Goal: Information Seeking & Learning: Compare options

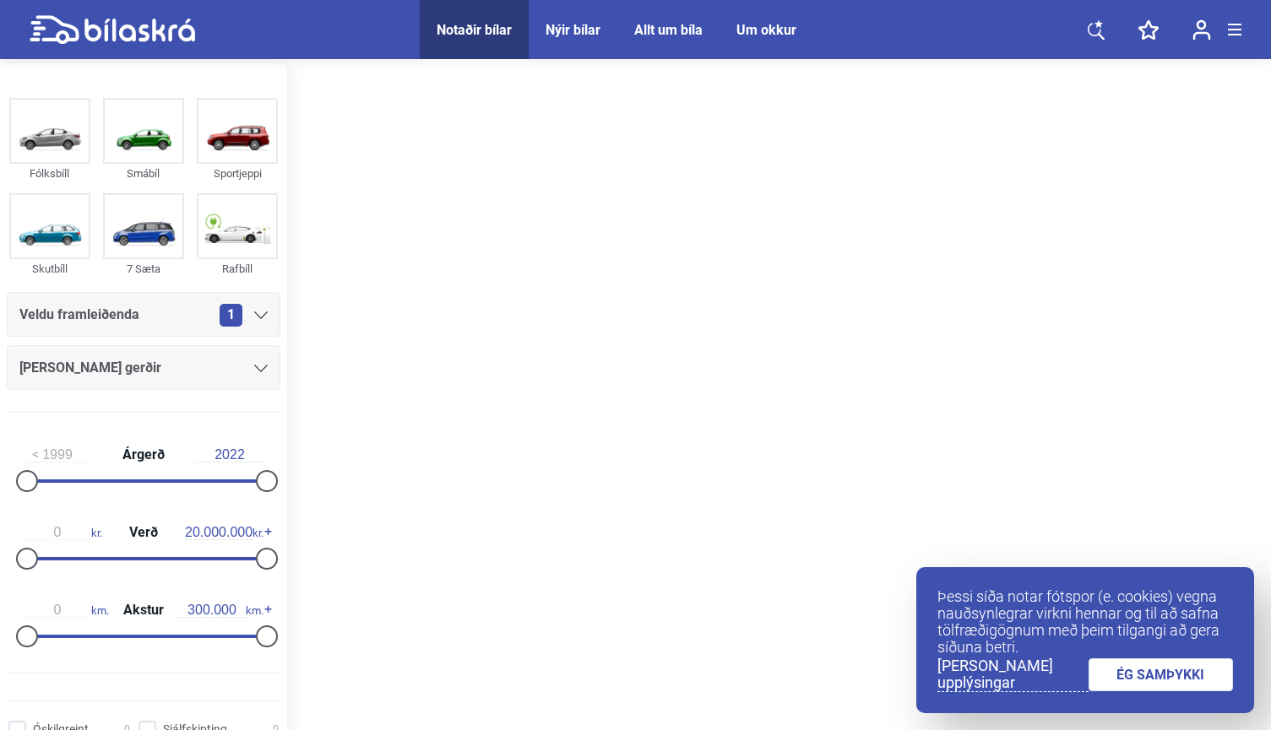
click at [1133, 678] on link "ÉG SAMÞYKKI" at bounding box center [1160, 675] width 145 height 33
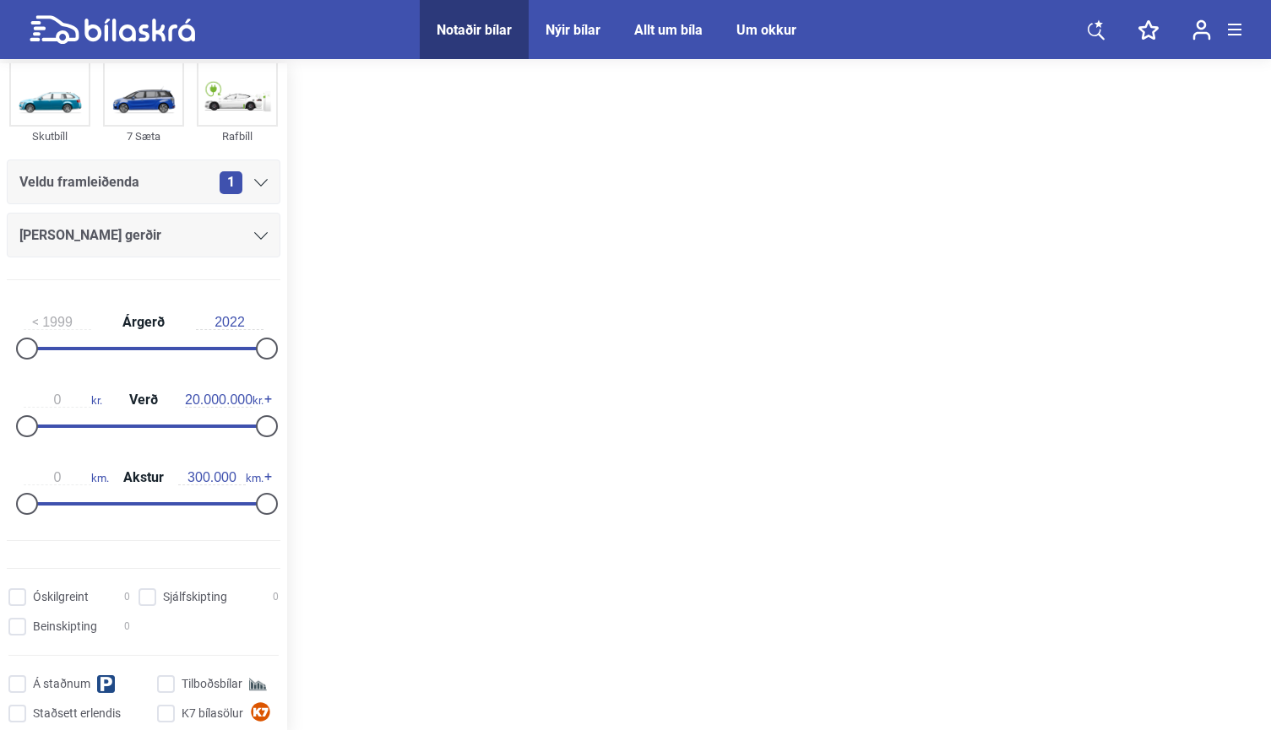
scroll to position [67, 0]
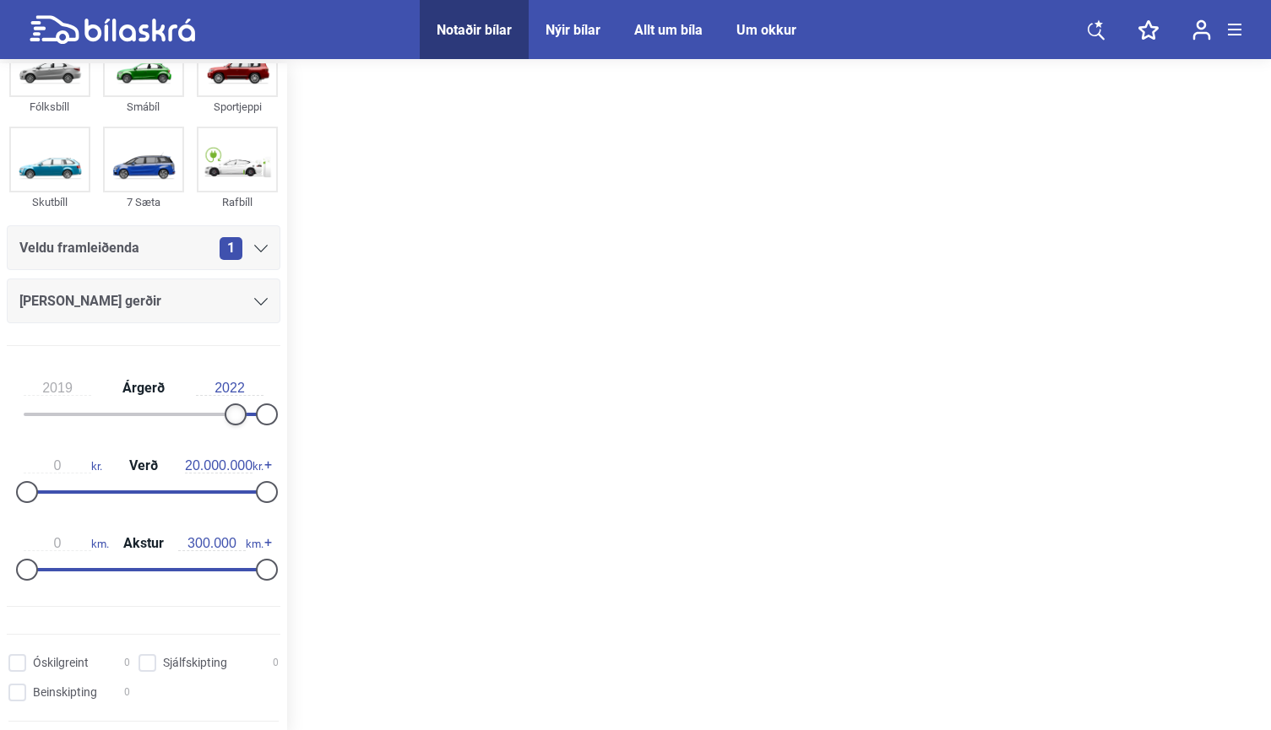
type input "2020"
drag, startPoint x: 26, startPoint y: 415, endPoint x: 235, endPoint y: 421, distance: 208.6
click at [235, 421] on div at bounding box center [246, 415] width 22 height 22
drag, startPoint x: 267, startPoint y: 410, endPoint x: 334, endPoint y: 409, distance: 66.7
click at [334, 409] on div "Fólksbíll Smábíl Sportjeppi Skutbíll 7 Sæta Rafbíll Veldu framleiðenda 1 [PERSO…" at bounding box center [635, 398] width 1271 height 671
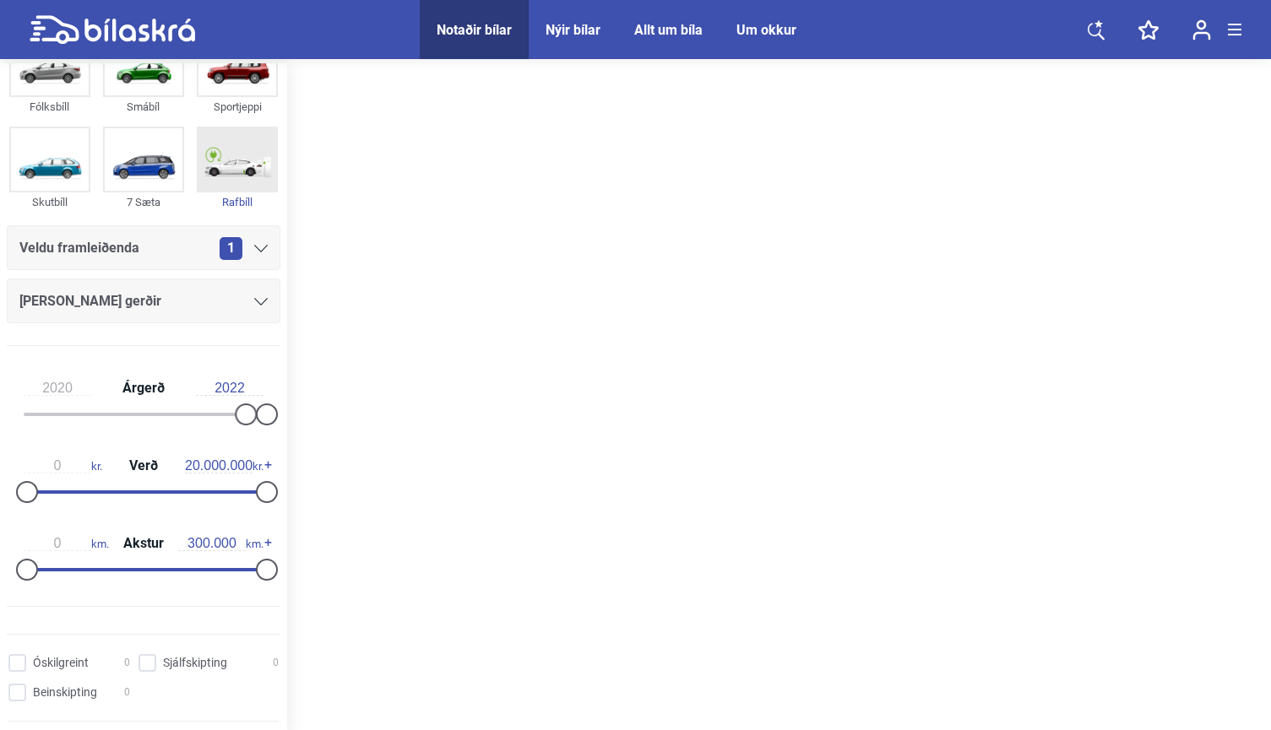
scroll to position [0, 0]
click at [217, 192] on div at bounding box center [237, 160] width 81 height 66
click at [224, 249] on span "1" at bounding box center [231, 248] width 23 height 23
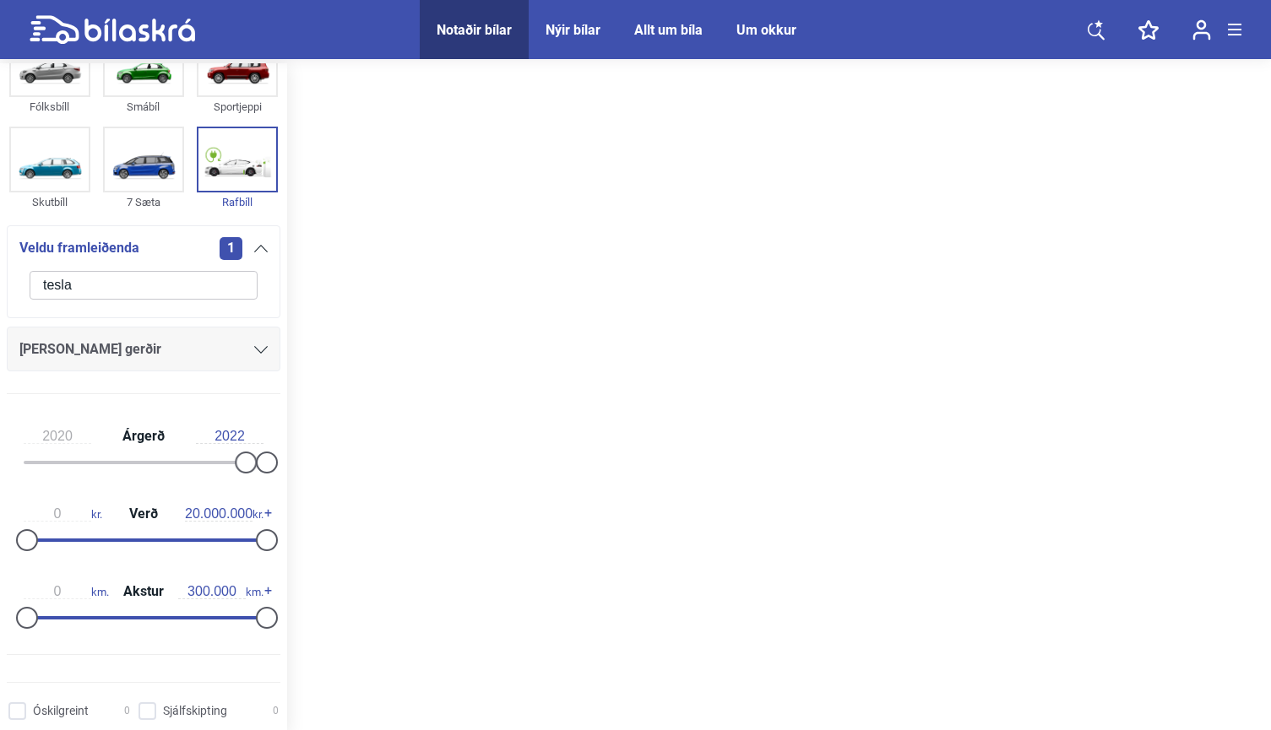
type input "tesla"
click button "hreinsa síu" at bounding box center [0, 0] width 0 height 0
type input "1999"
type input "2022"
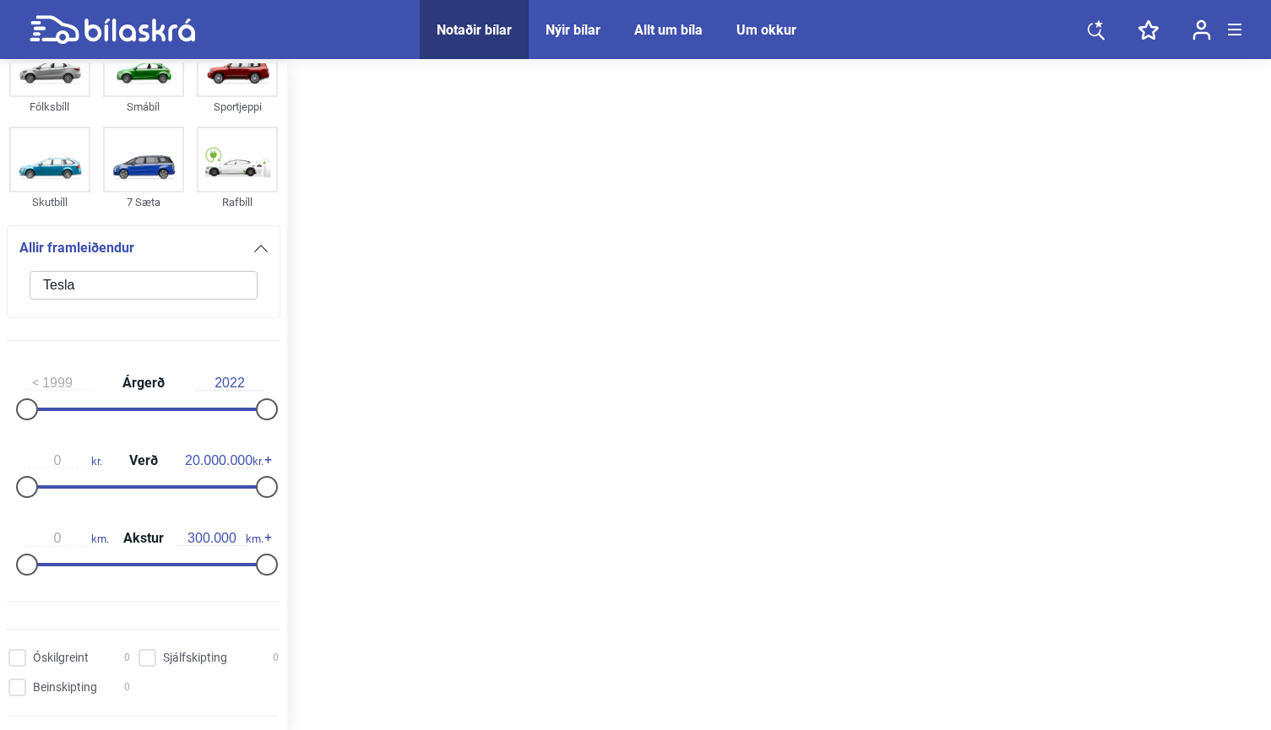
type input "Tesla"
drag, startPoint x: 140, startPoint y: 274, endPoint x: 476, endPoint y: 33, distance: 413.3
click at [476, 33] on div "Notaðir bílar" at bounding box center [474, 30] width 75 height 16
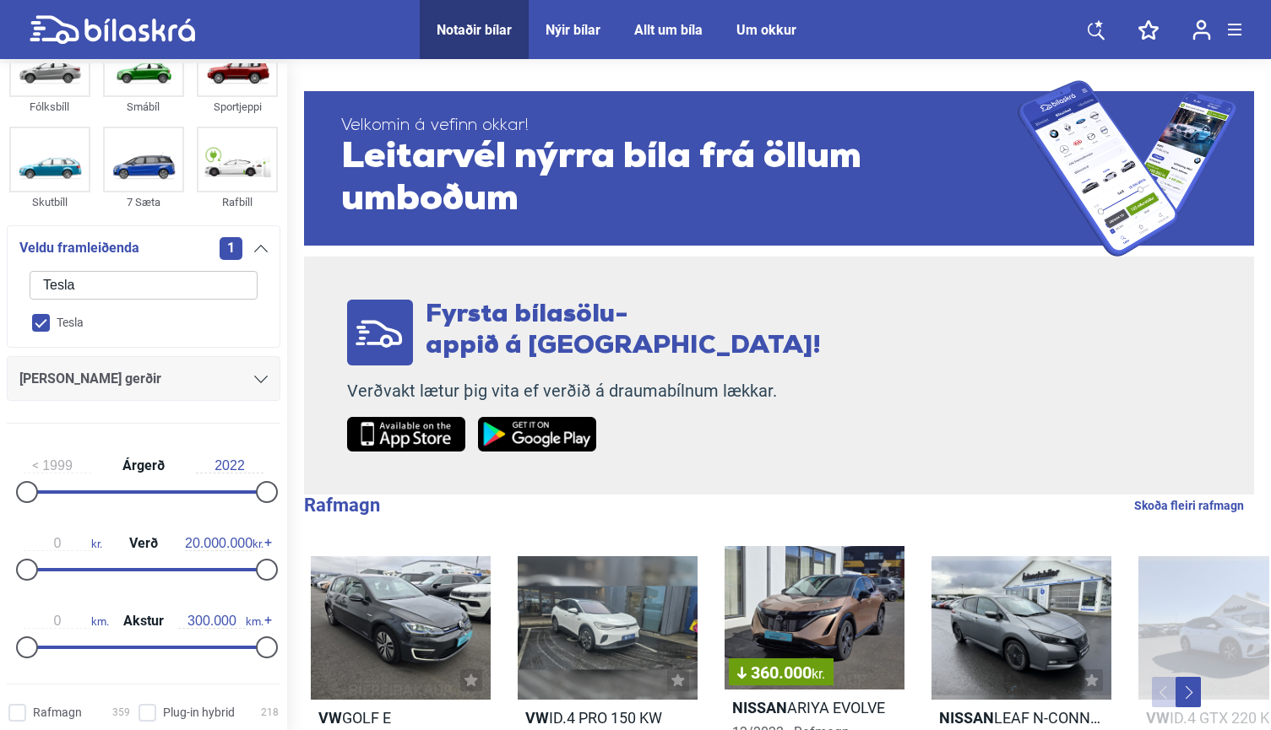
checkbox input "false"
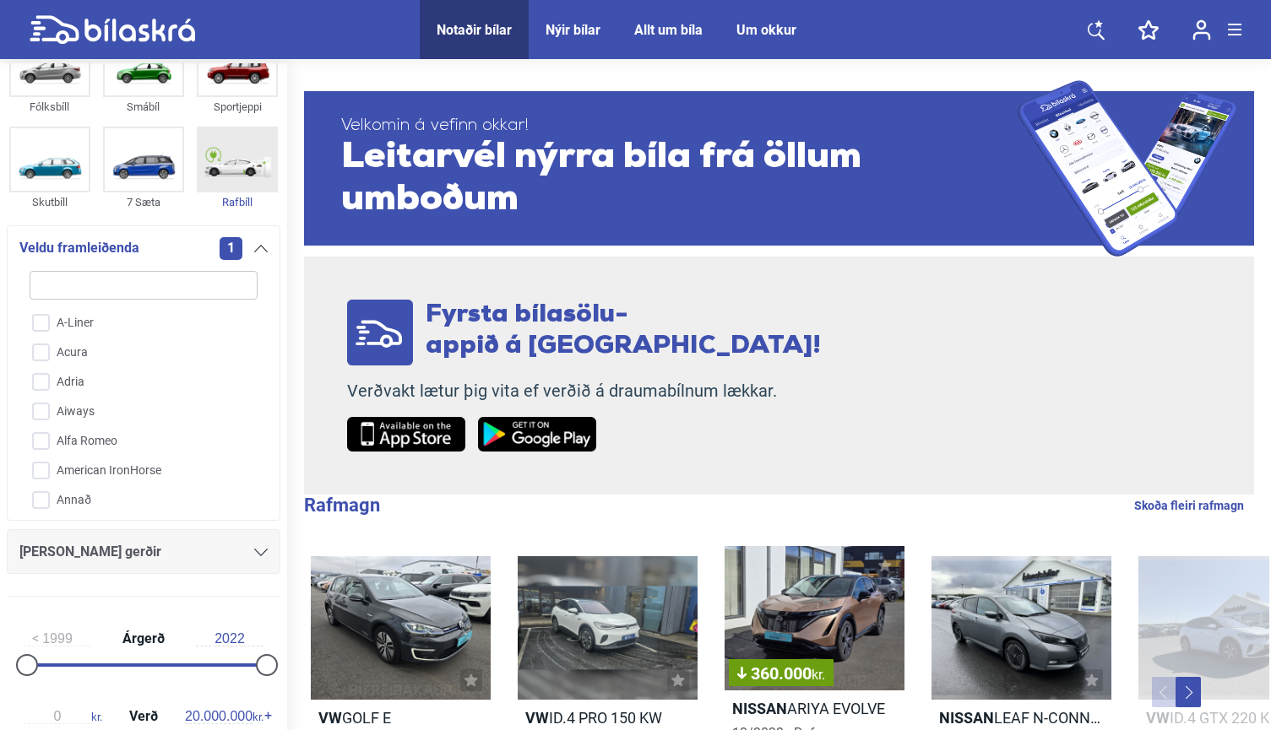
click at [239, 149] on img at bounding box center [237, 159] width 78 height 62
checkbox input "true"
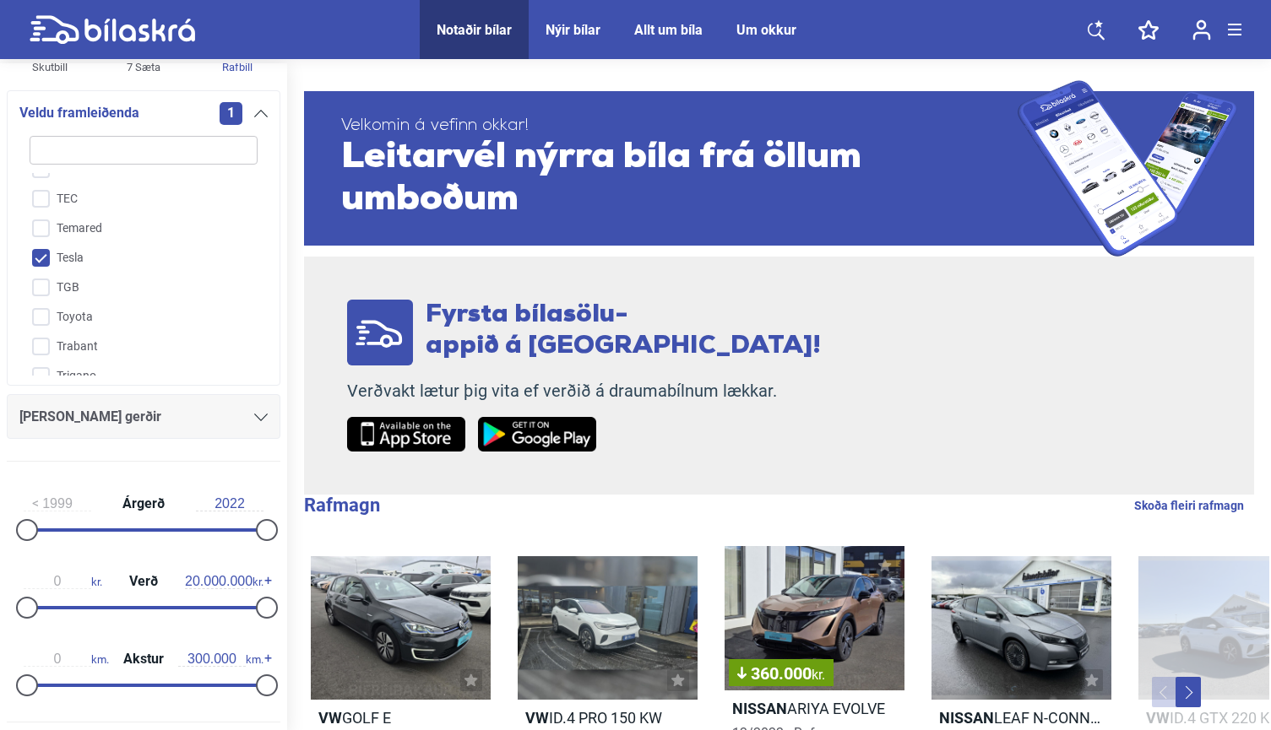
scroll to position [3981, 0]
click at [253, 110] on div "1" at bounding box center [244, 113] width 48 height 23
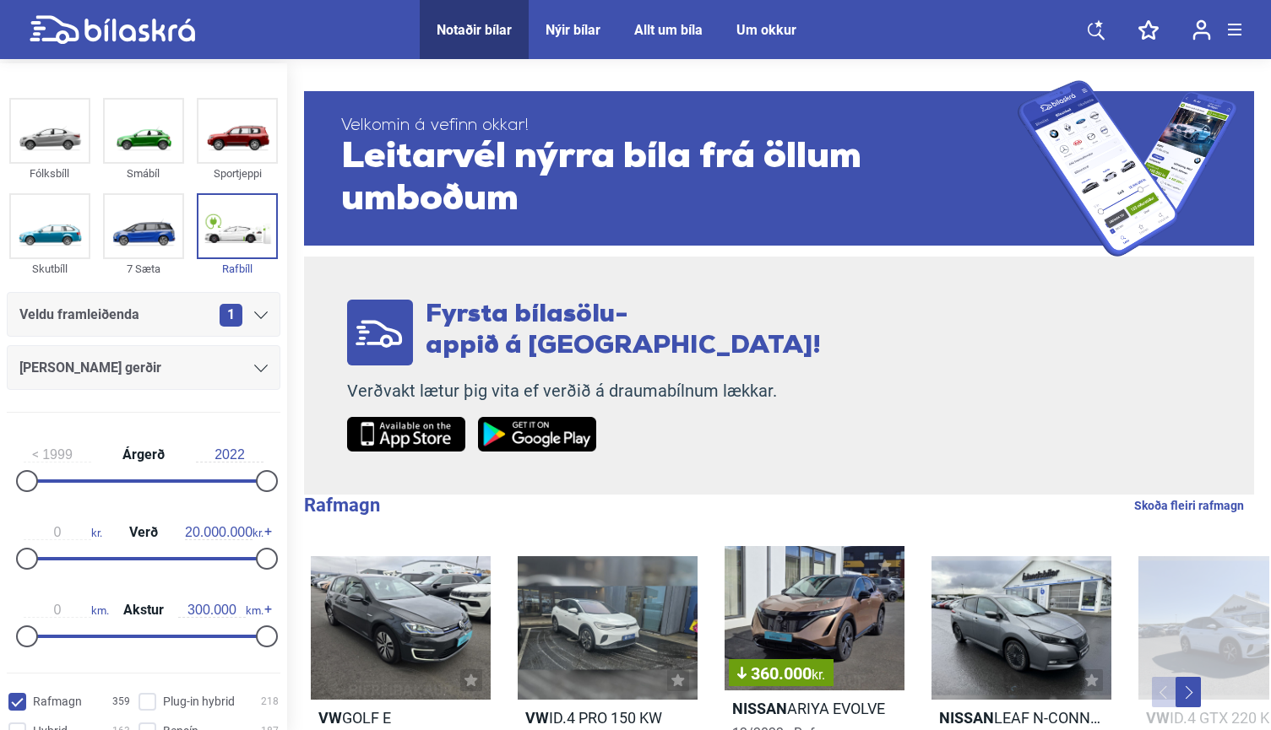
scroll to position [0, 0]
click at [248, 360] on div "[PERSON_NAME] gerðir" at bounding box center [143, 368] width 248 height 24
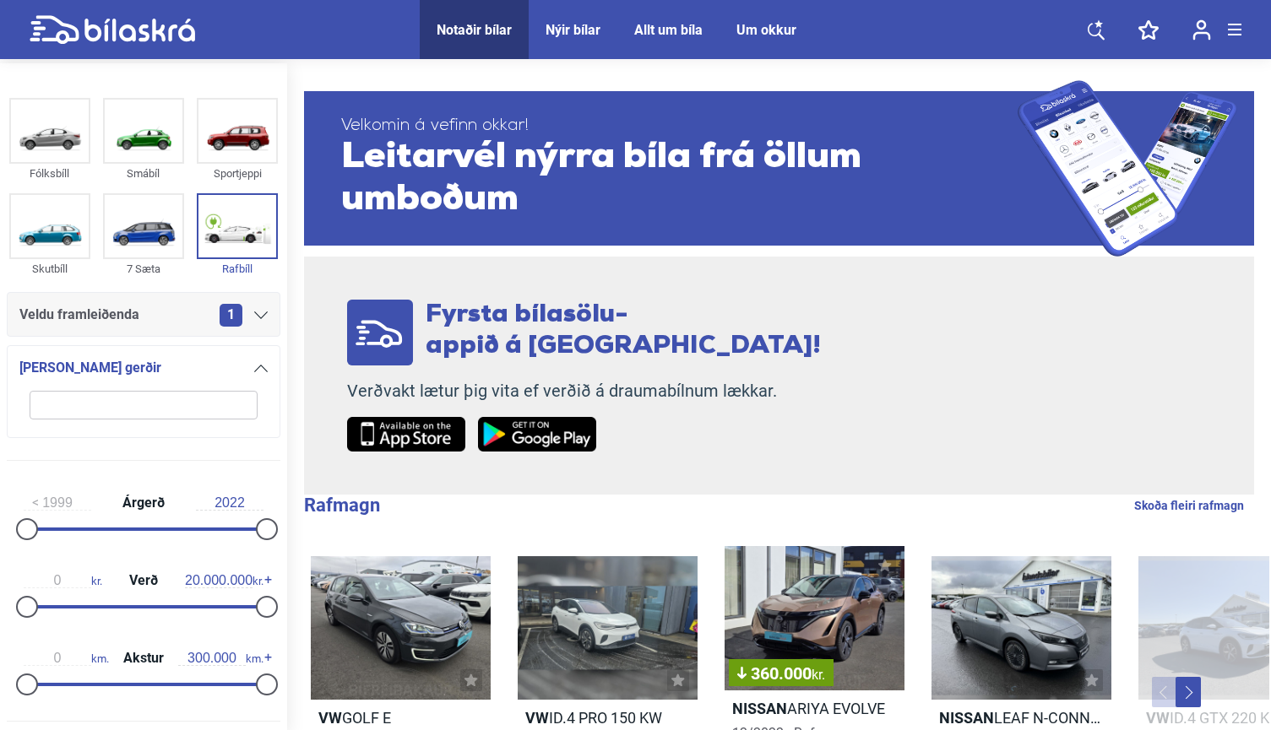
click at [254, 365] on div at bounding box center [261, 368] width 14 height 14
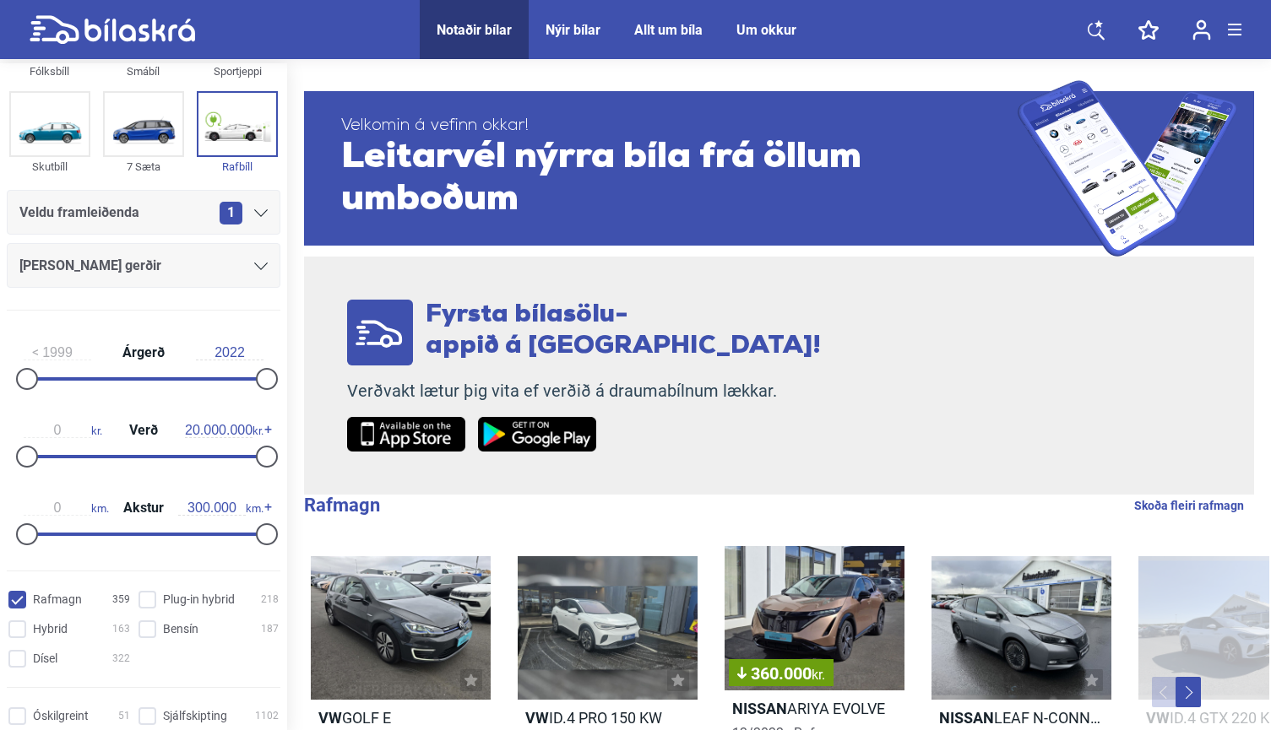
scroll to position [108, 0]
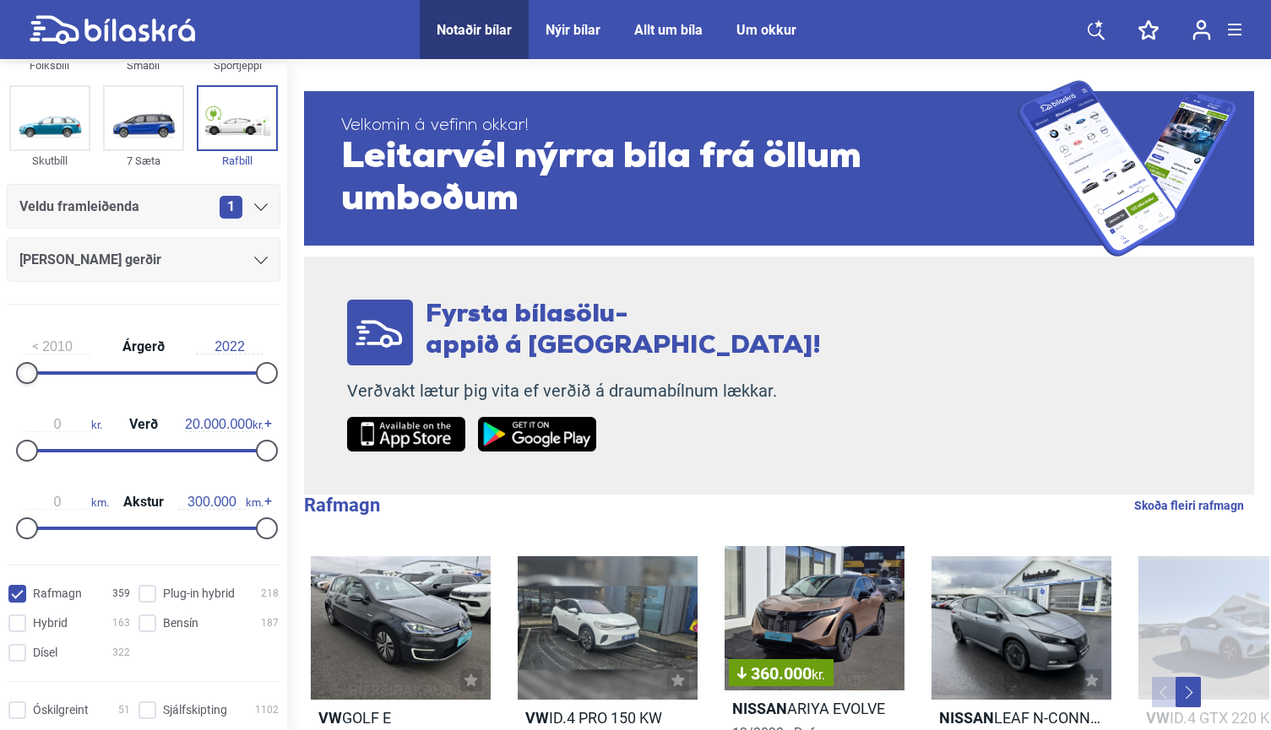
drag, startPoint x: 19, startPoint y: 372, endPoint x: 136, endPoint y: 372, distance: 116.5
click at [38, 372] on div at bounding box center [27, 373] width 22 height 22
type input "2018"
drag, startPoint x: 136, startPoint y: 372, endPoint x: 216, endPoint y: 372, distance: 80.2
click at [153, 372] on div at bounding box center [142, 373] width 22 height 22
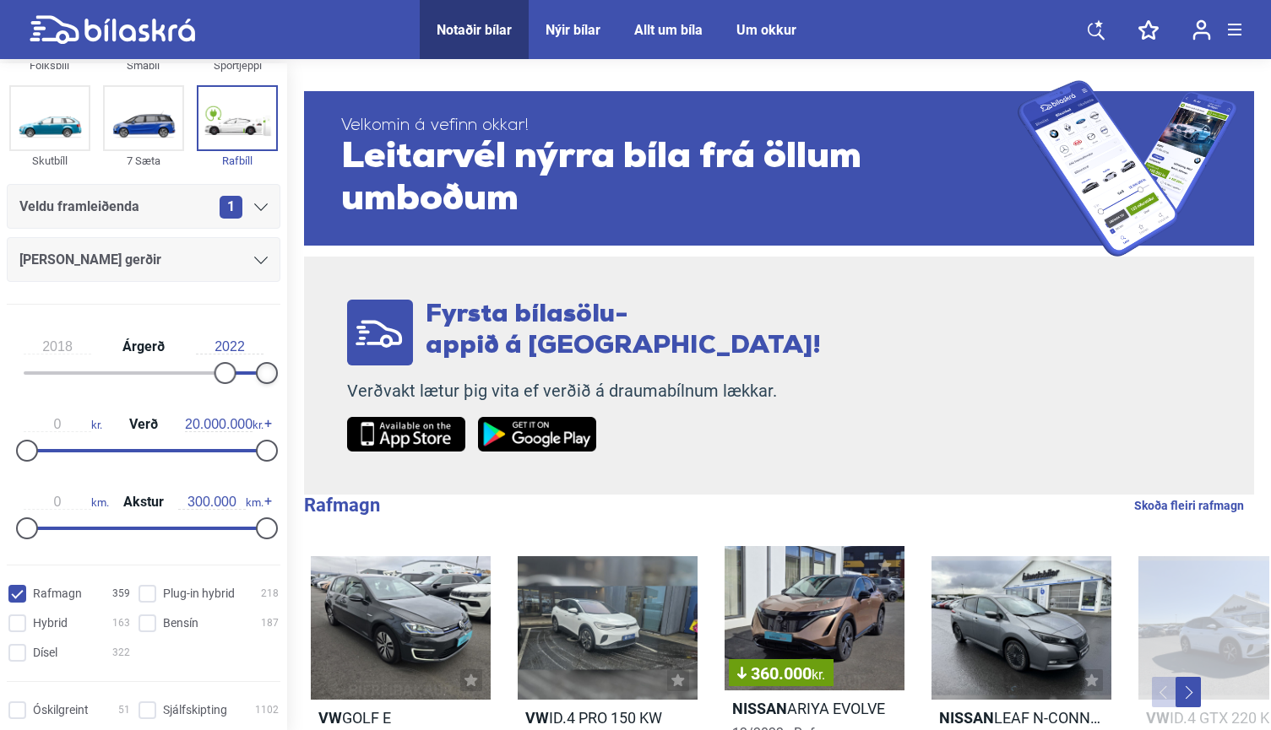
drag, startPoint x: 257, startPoint y: 363, endPoint x: 306, endPoint y: 363, distance: 49.0
click at [228, 340] on input "2022" at bounding box center [230, 346] width 68 height 15
click at [241, 344] on input "2022" at bounding box center [230, 346] width 68 height 15
type input "2022"
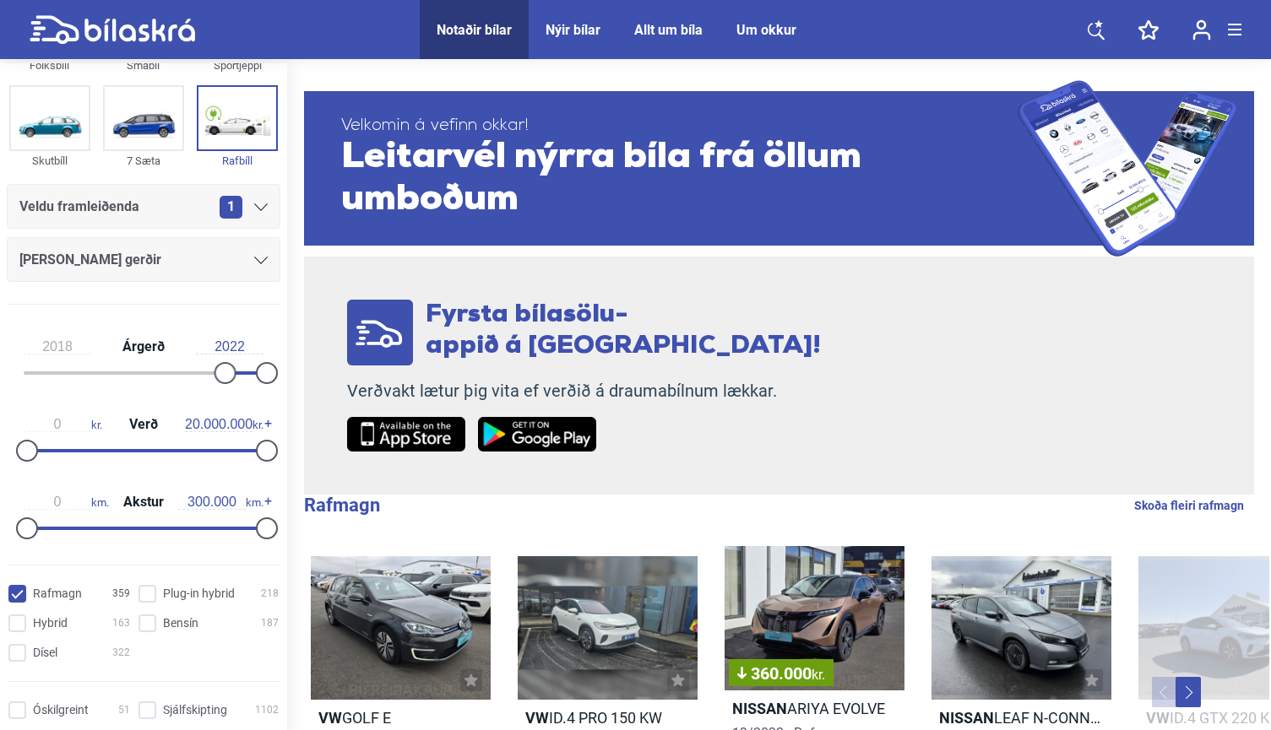
click at [207, 335] on div "2018 Árgerð 2022" at bounding box center [144, 357] width 274 height 78
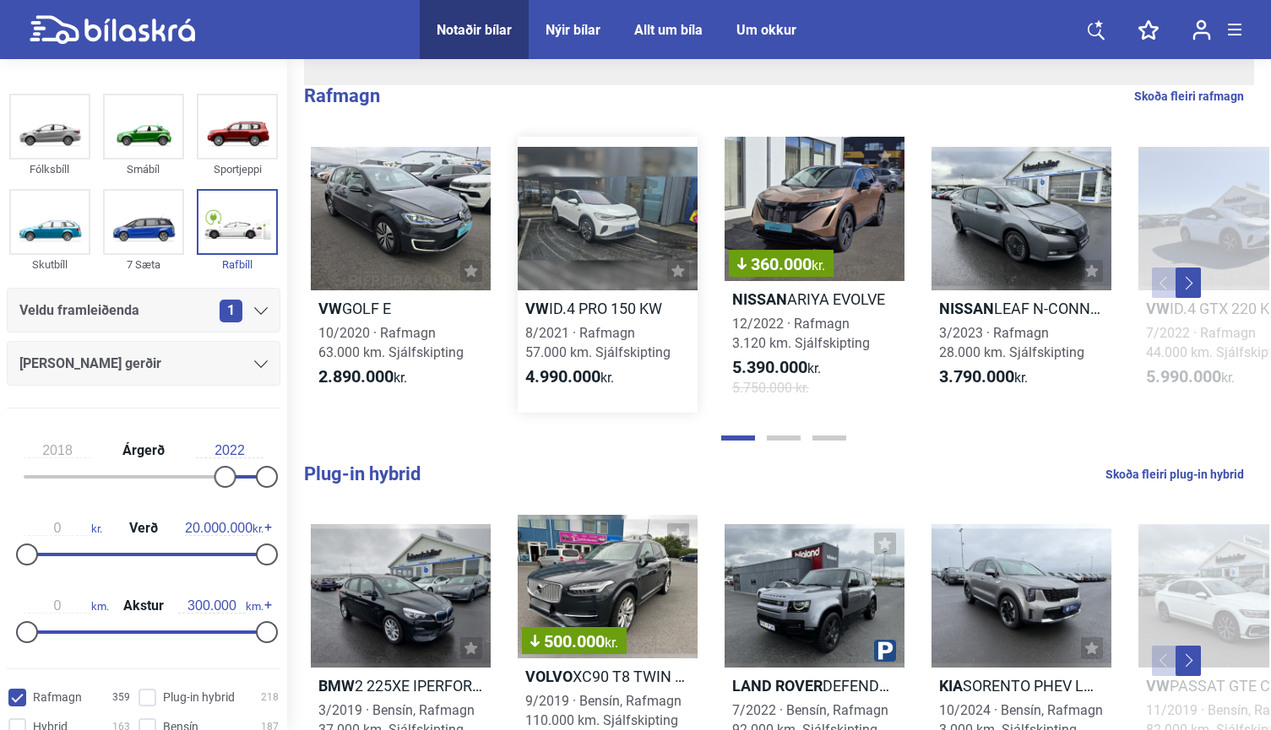
scroll to position [479, 0]
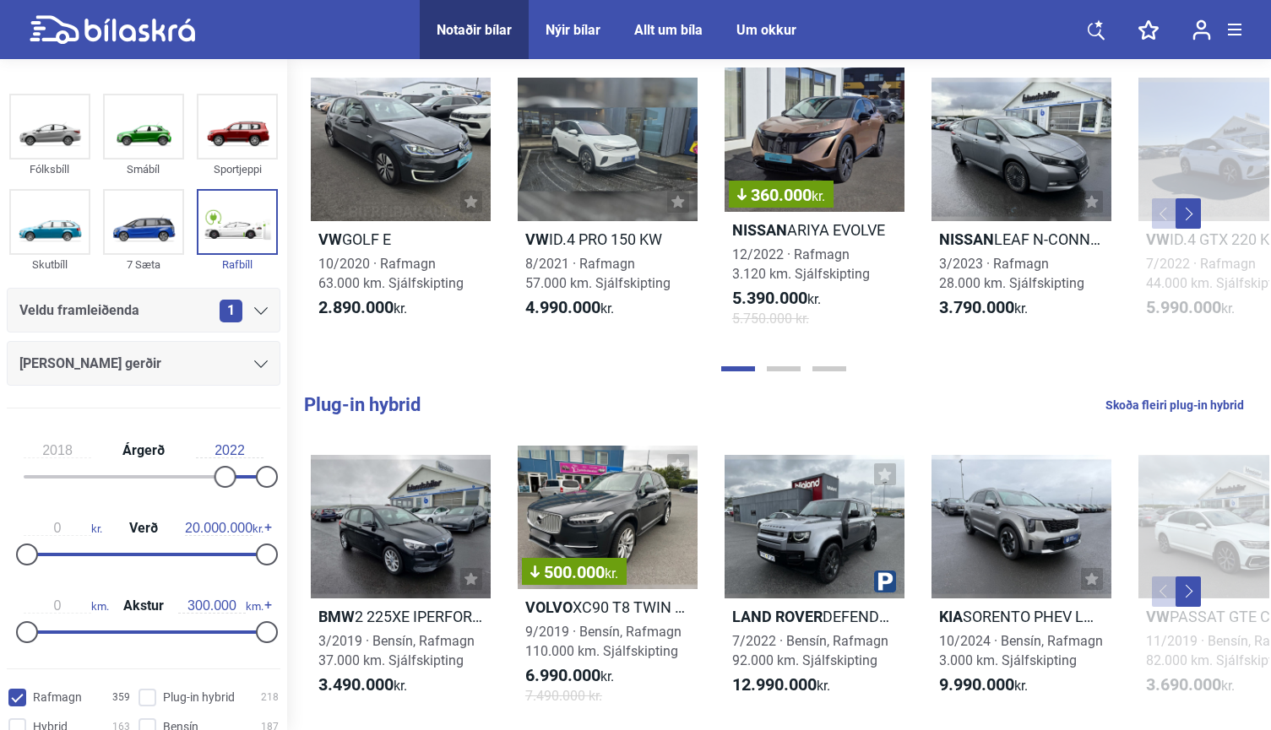
click at [1198, 210] on button "Next" at bounding box center [1187, 213] width 25 height 30
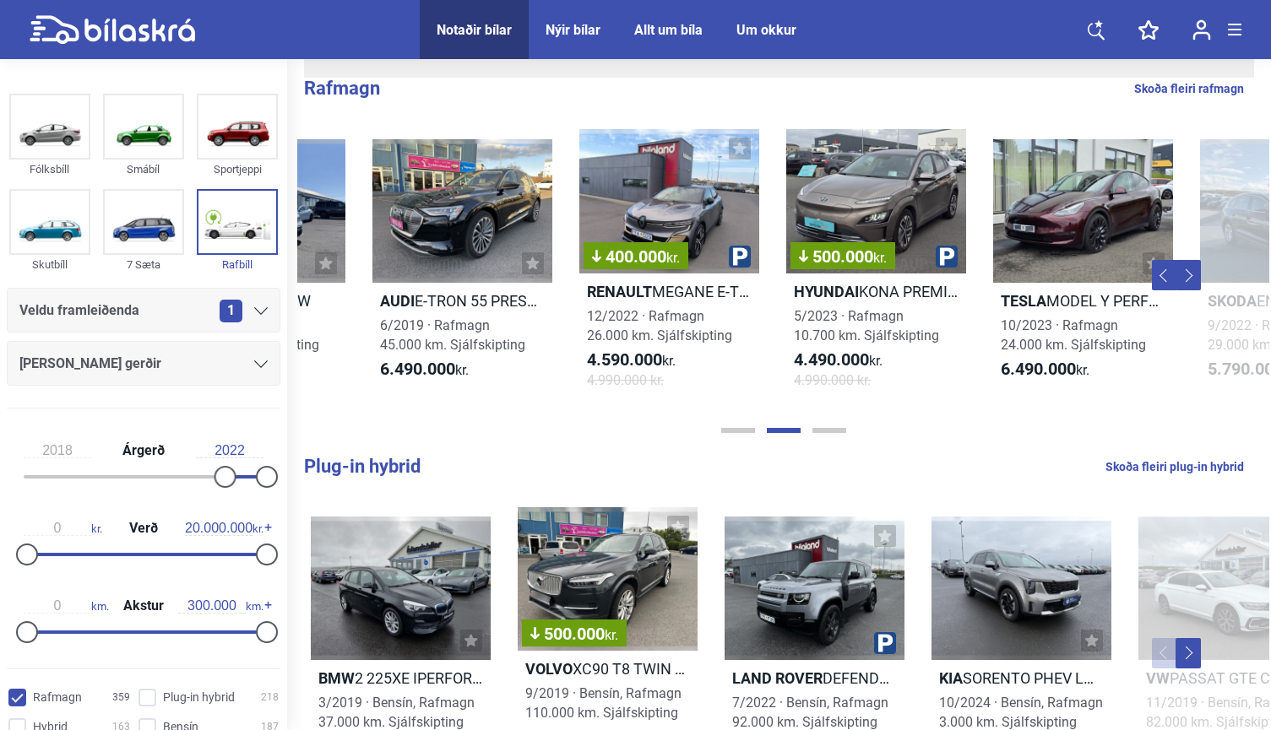
scroll to position [414, 0]
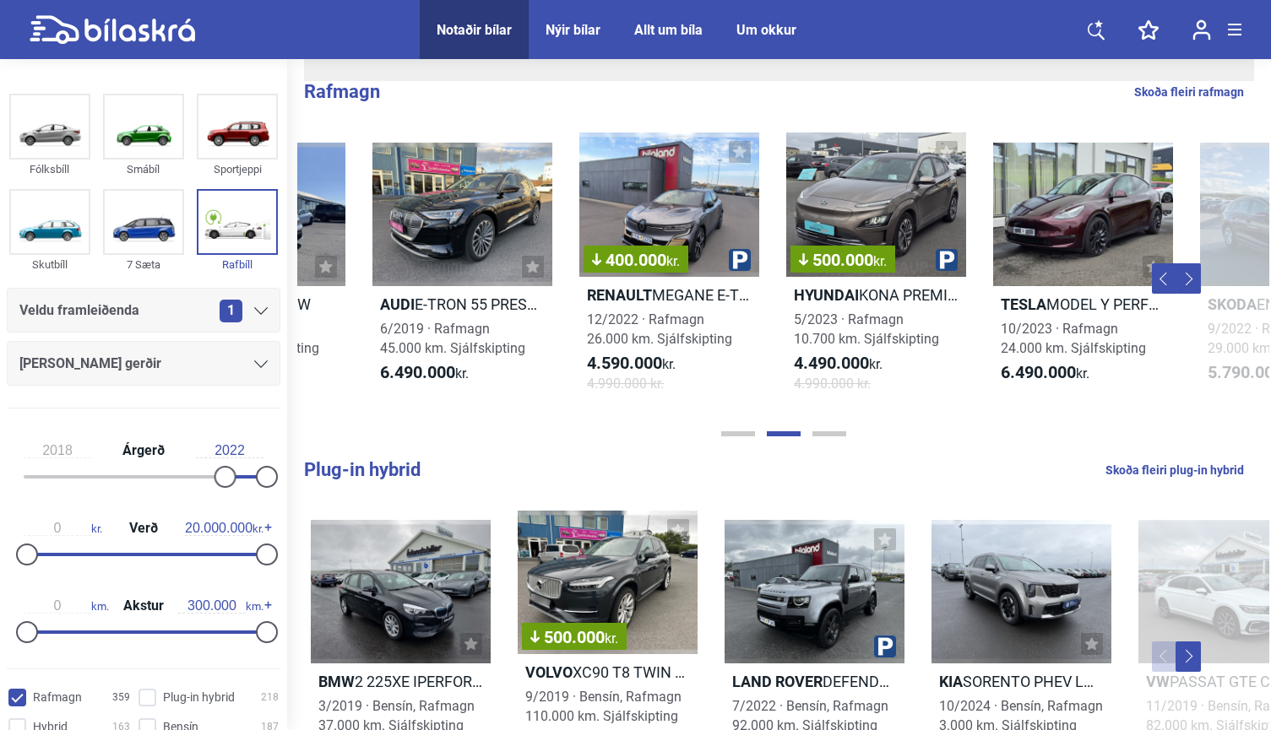
click at [1191, 277] on button "Next" at bounding box center [1187, 278] width 25 height 30
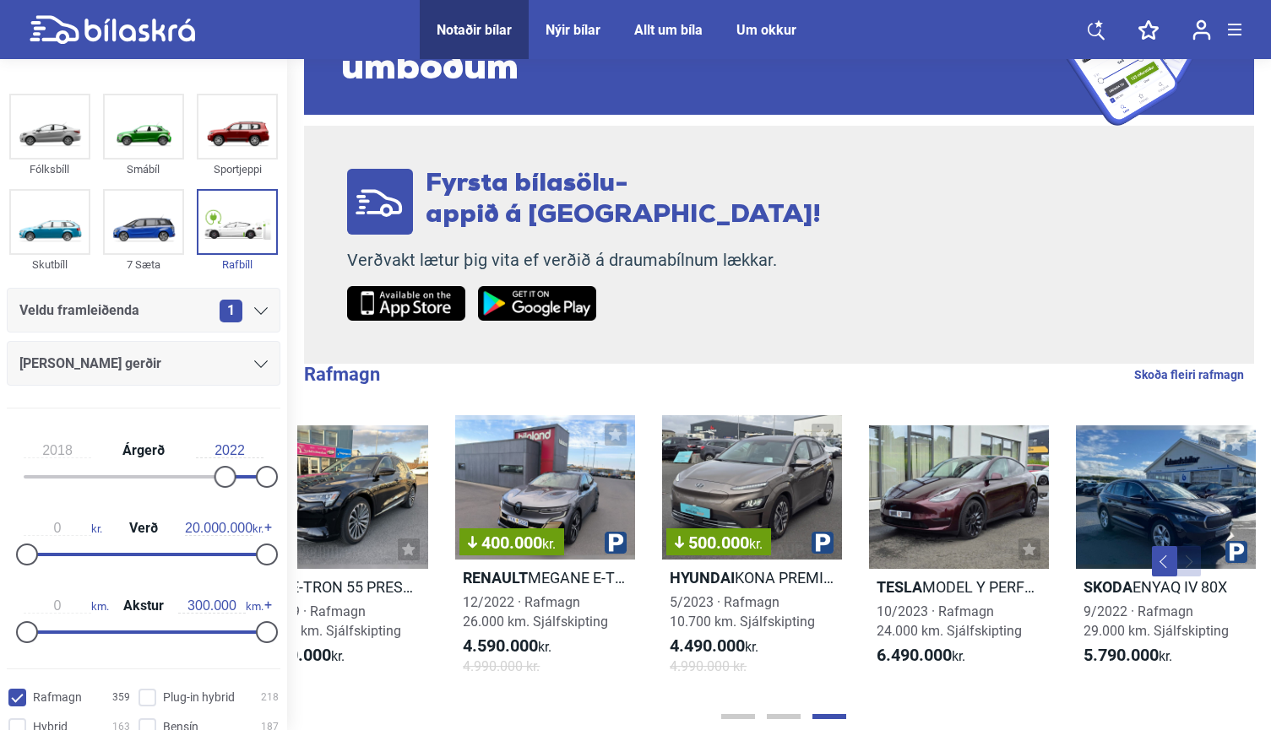
scroll to position [229, 0]
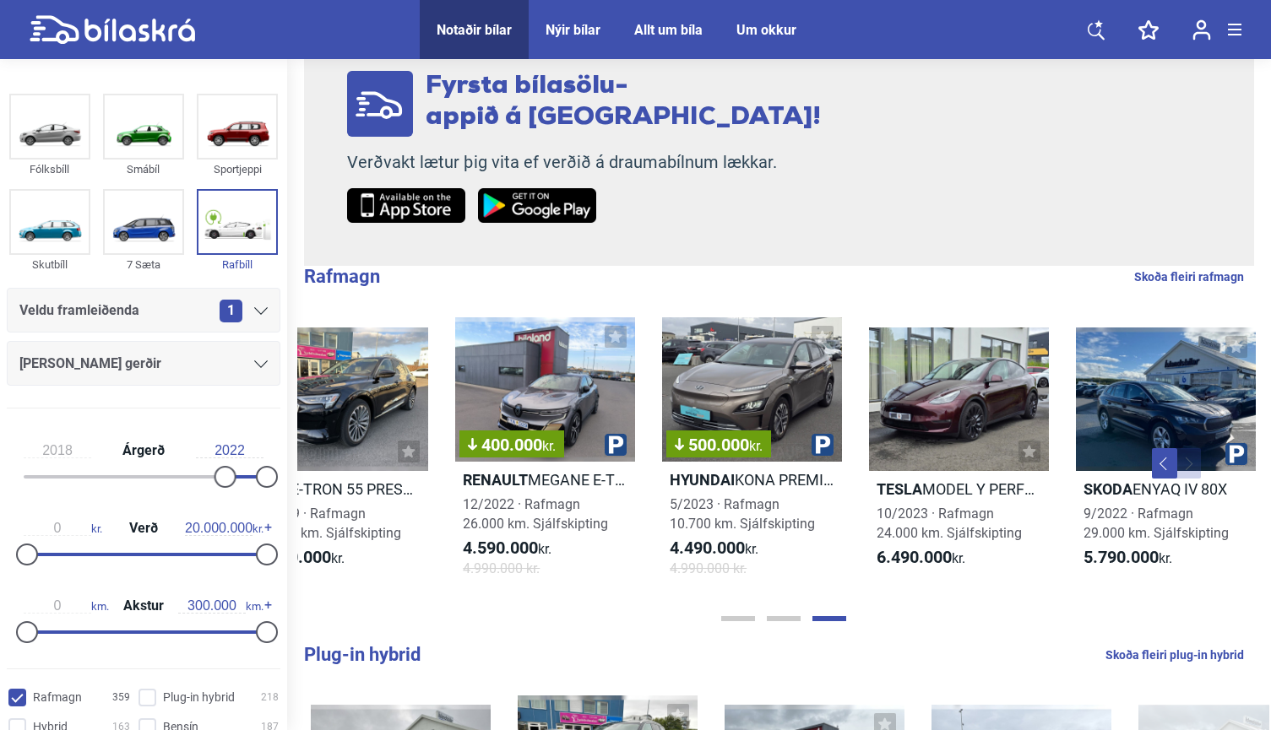
click at [1215, 275] on link "Skoða fleiri rafmagn" at bounding box center [1189, 277] width 110 height 22
click at [1150, 277] on link "Skoða fleiri rafmagn" at bounding box center [1189, 277] width 110 height 22
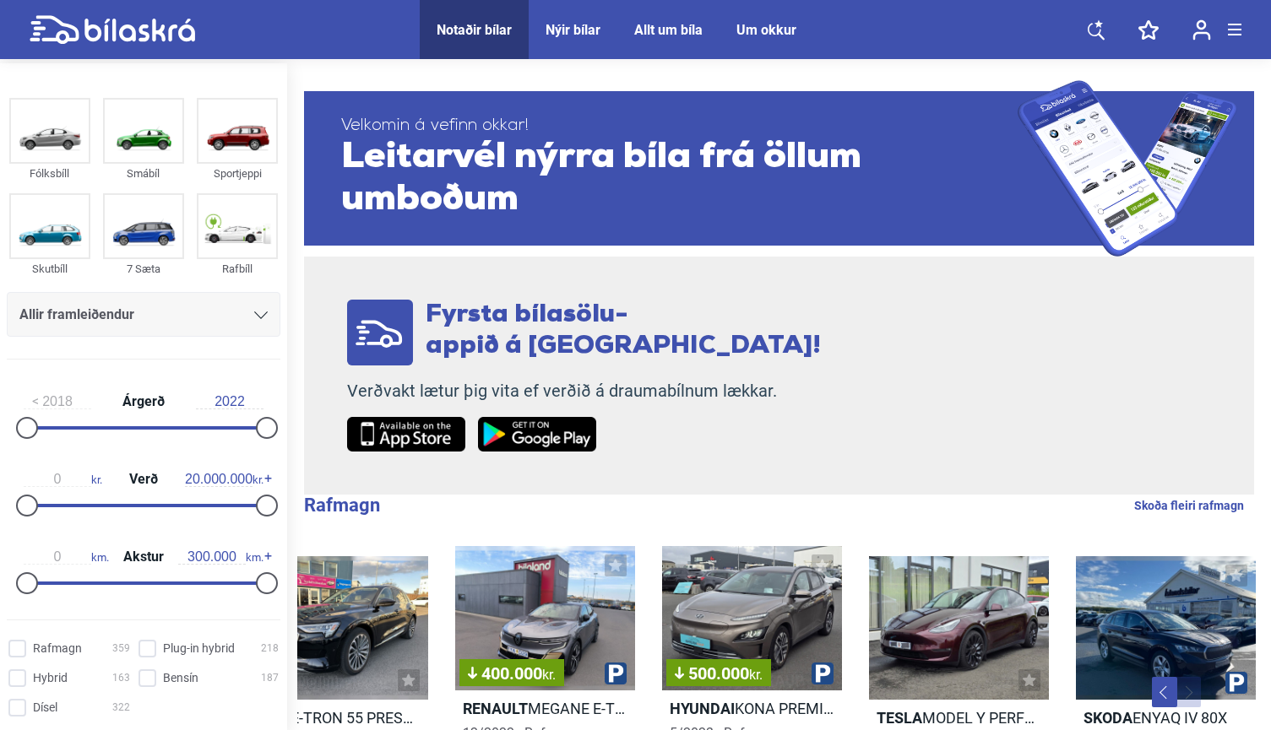
type input "1999"
checkbox input "false"
